Goal: Task Accomplishment & Management: Manage account settings

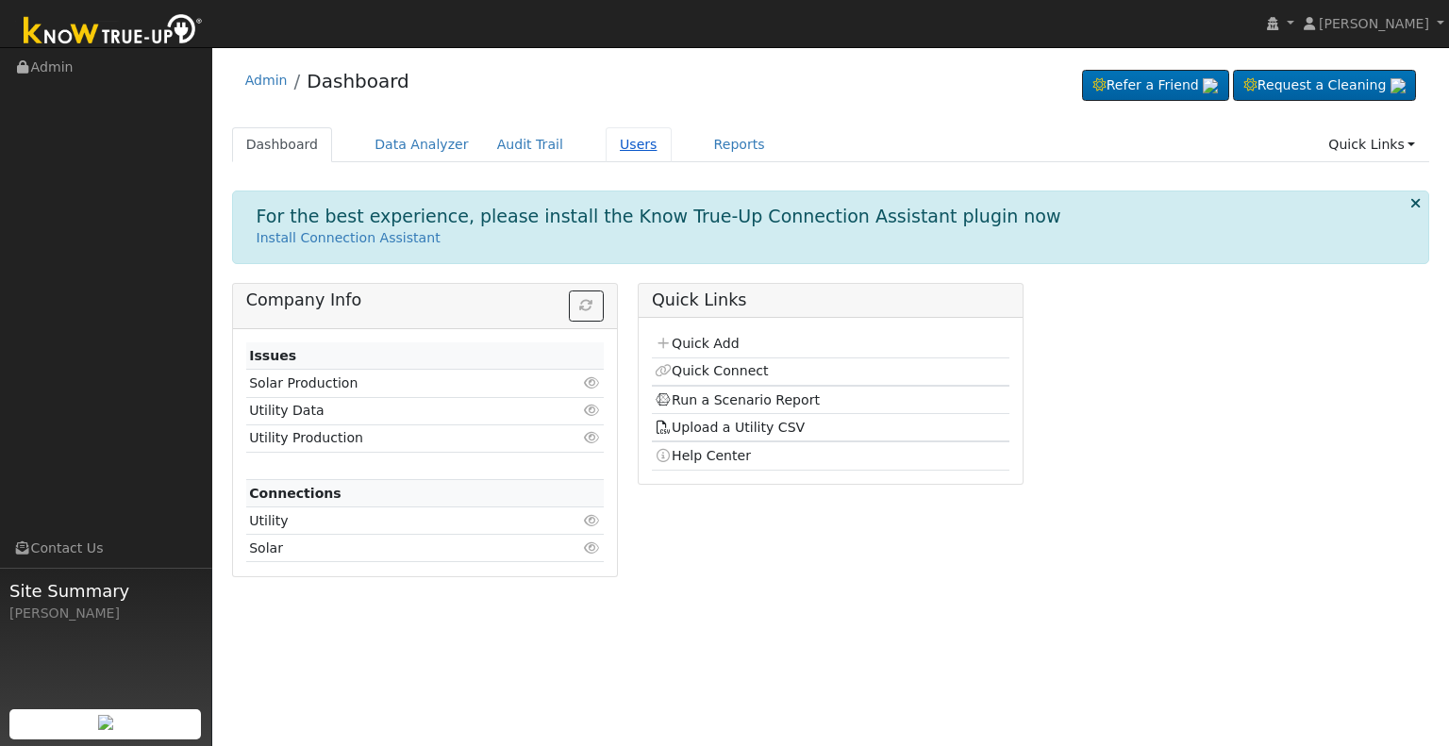
click at [608, 143] on link "Users" at bounding box center [639, 144] width 66 height 35
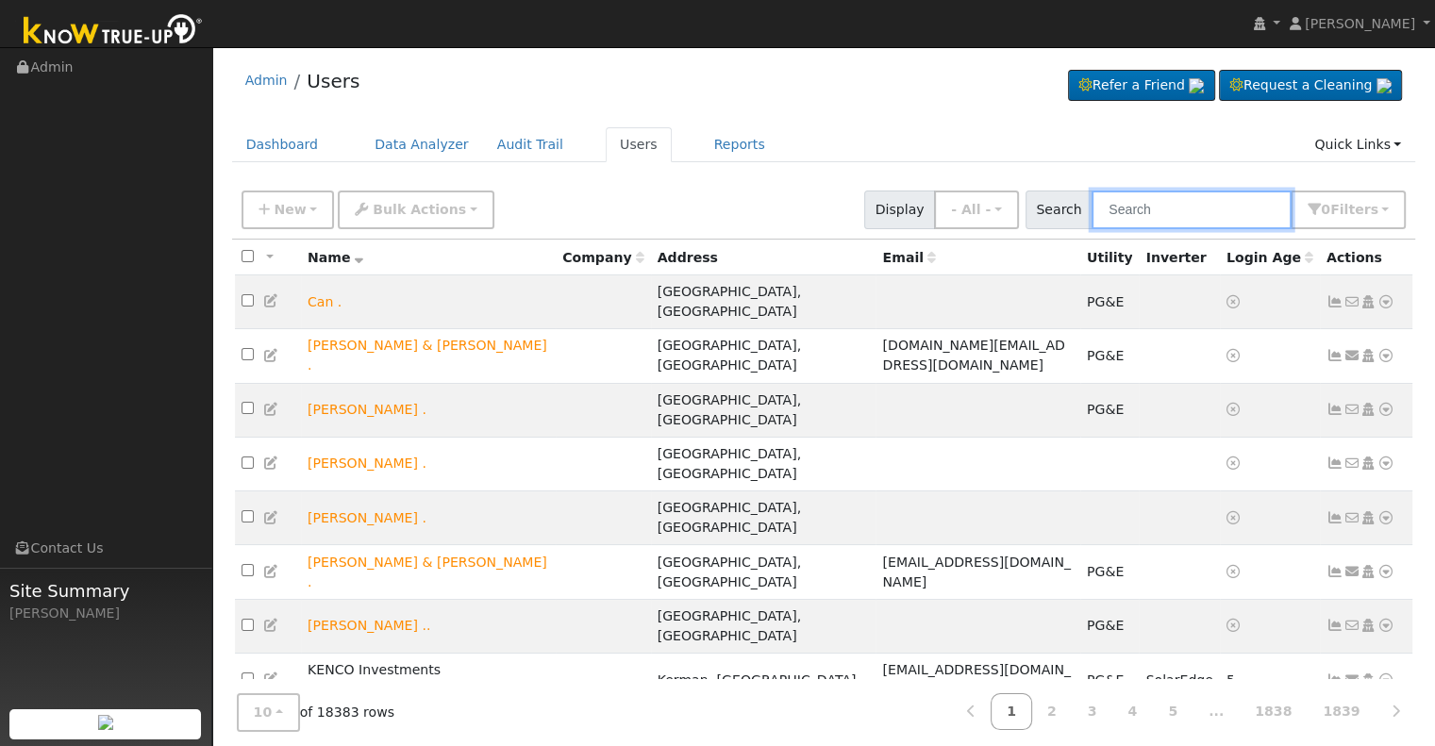
click at [1158, 210] on input "text" at bounding box center [1191, 210] width 200 height 39
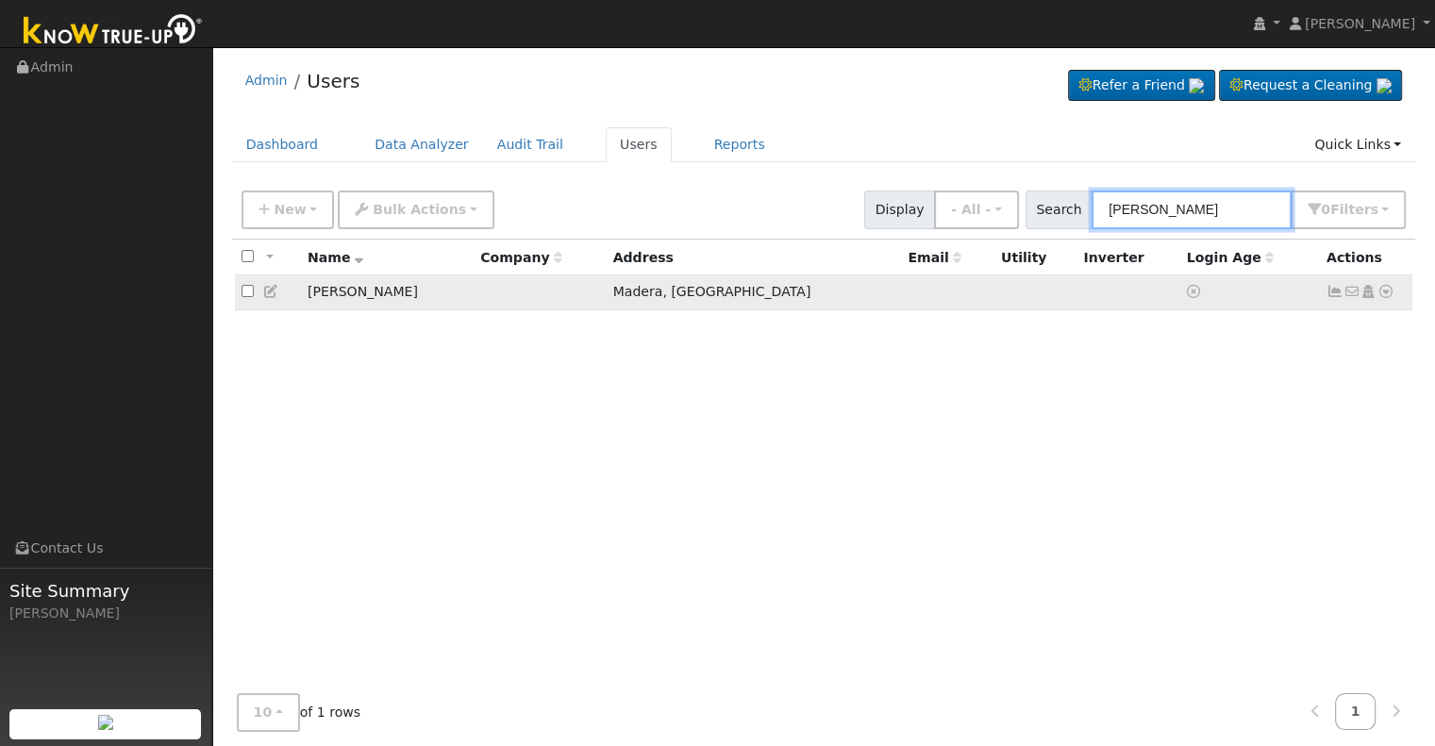
type input "corey miller"
click at [1370, 295] on icon at bounding box center [1367, 291] width 17 height 13
